Goal: Task Accomplishment & Management: Manage account settings

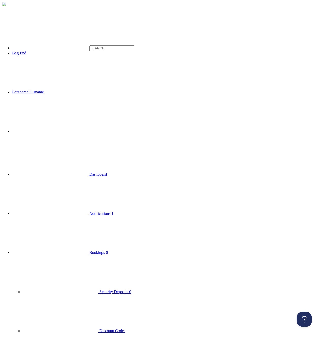
type input "fddfdf"
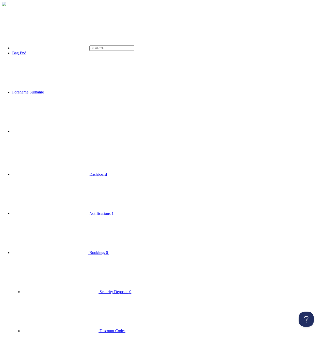
type input "dfdf"
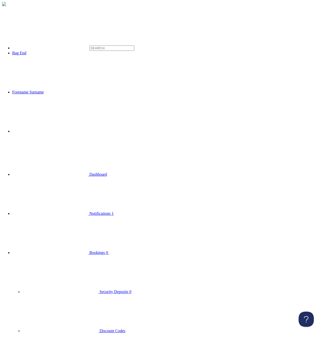
drag, startPoint x: 143, startPoint y: 140, endPoint x: 142, endPoint y: 135, distance: 5.2
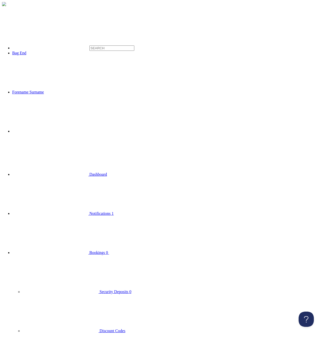
type input "dfdfdf"
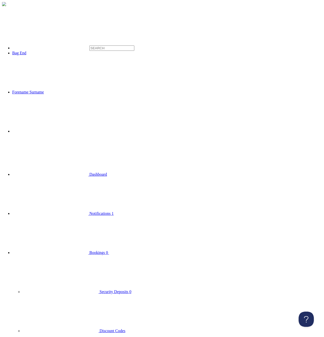
type input "asdfasdf"
drag, startPoint x: 98, startPoint y: 56, endPoint x: 105, endPoint y: 57, distance: 7.2
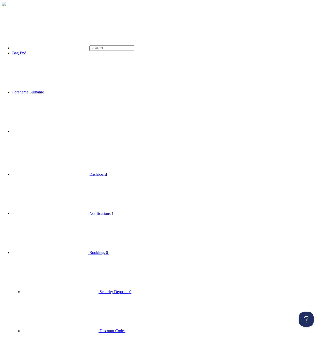
type input "d"
type input "a"
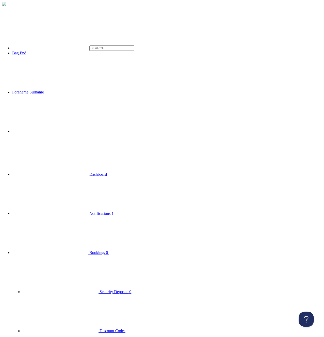
type input "ffffff"
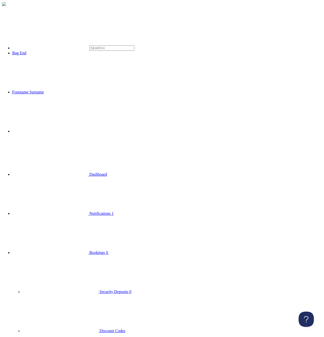
drag, startPoint x: 135, startPoint y: 100, endPoint x: 131, endPoint y: 101, distance: 3.9
type input "ddfdf"
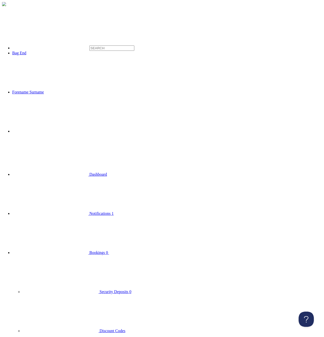
type input "ggggg"
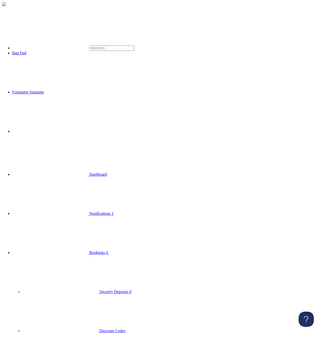
type input "FFFF"
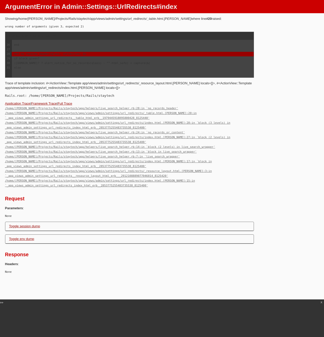
click at [41, 55] on div "def no_records_header(qlass, collection, &)" at bounding box center [133, 54] width 242 height 5
click at [262, 103] on div "Application Trace | Framework Trace | Full Trace /home/andy/Projects/Rails/stay…" at bounding box center [162, 144] width 314 height 87
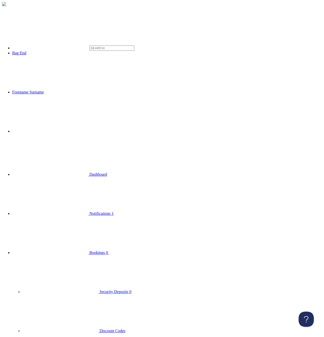
type input "dfdfdf"
drag, startPoint x: 202, startPoint y: 167, endPoint x: 207, endPoint y: 163, distance: 6.8
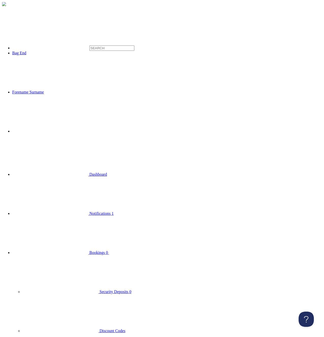
click at [109, 216] on use at bounding box center [109, 216] width 0 height 0
click at [100, 329] on span "Discount Codes" at bounding box center [113, 331] width 26 height 4
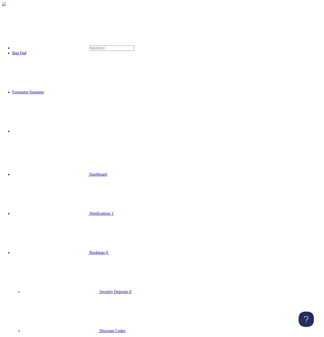
type input "FFFF"
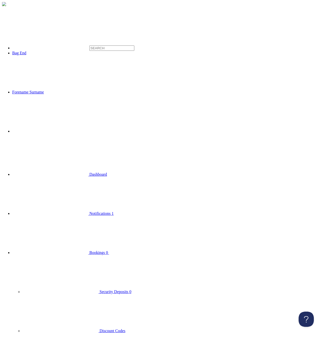
type input "f"
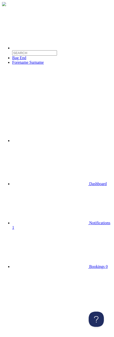
type input "dfsdfsdfsddf"
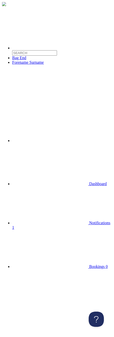
type input "f"
